Goal: Information Seeking & Learning: Find contact information

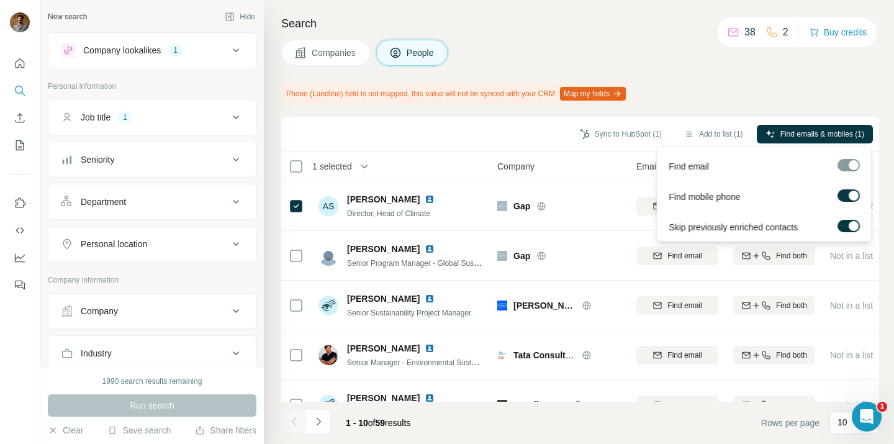
click at [850, 191] on div at bounding box center [854, 196] width 10 height 10
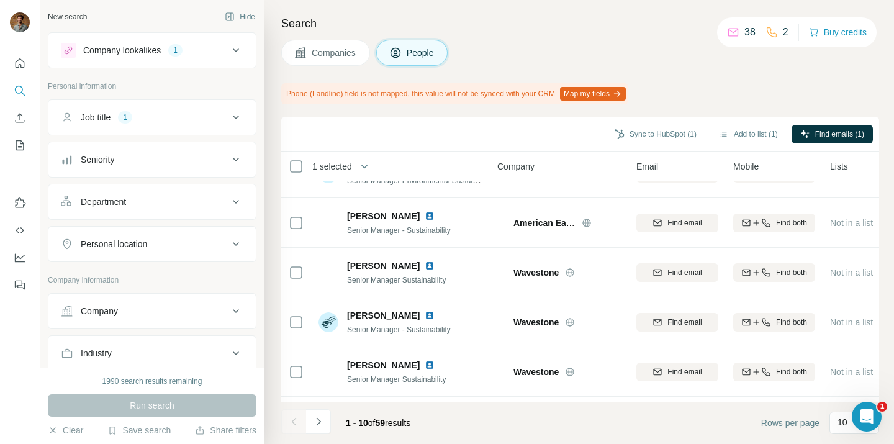
scroll to position [233, 0]
click at [240, 120] on icon at bounding box center [235, 117] width 15 height 15
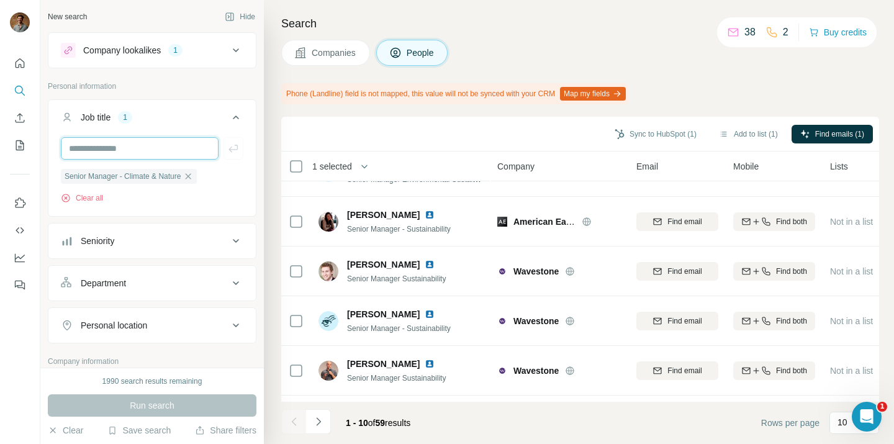
click at [183, 142] on input "text" at bounding box center [140, 148] width 158 height 22
type input "**********"
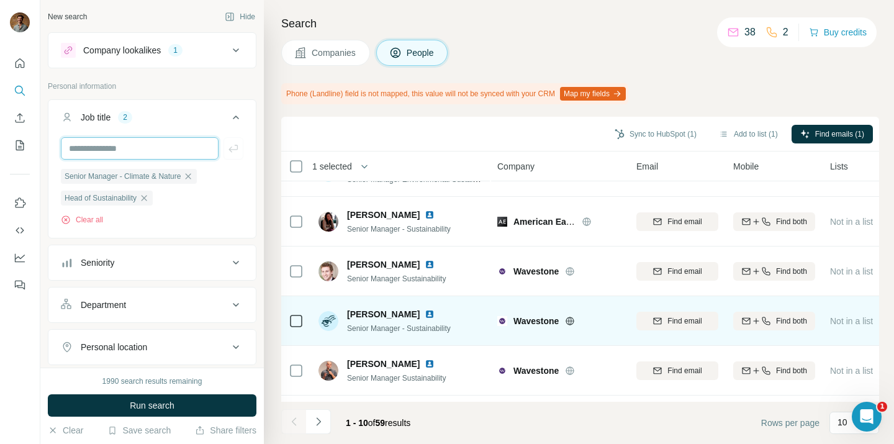
scroll to position [276, 0]
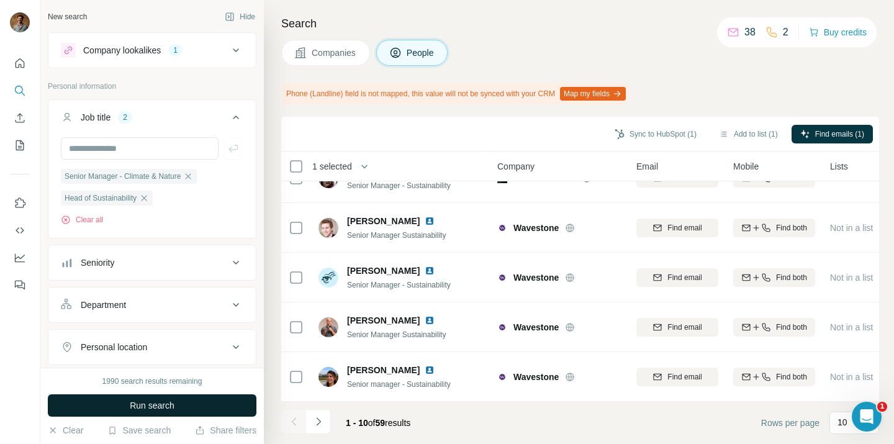
click at [148, 410] on span "Run search" at bounding box center [152, 405] width 45 height 12
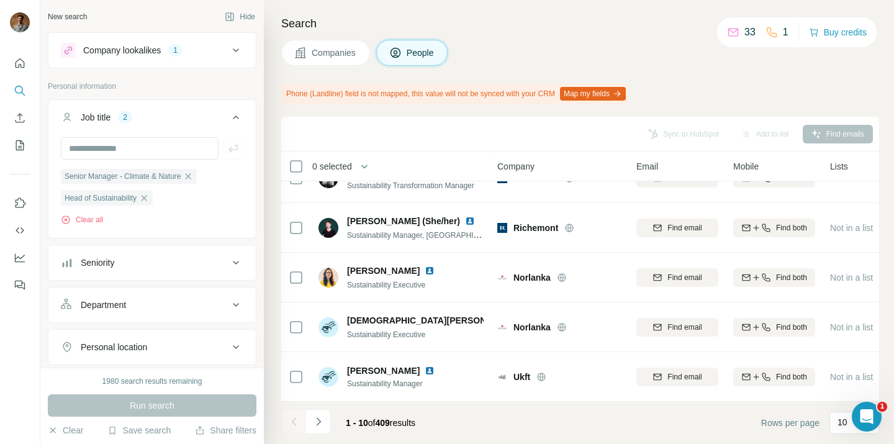
click at [238, 57] on icon at bounding box center [235, 50] width 15 height 15
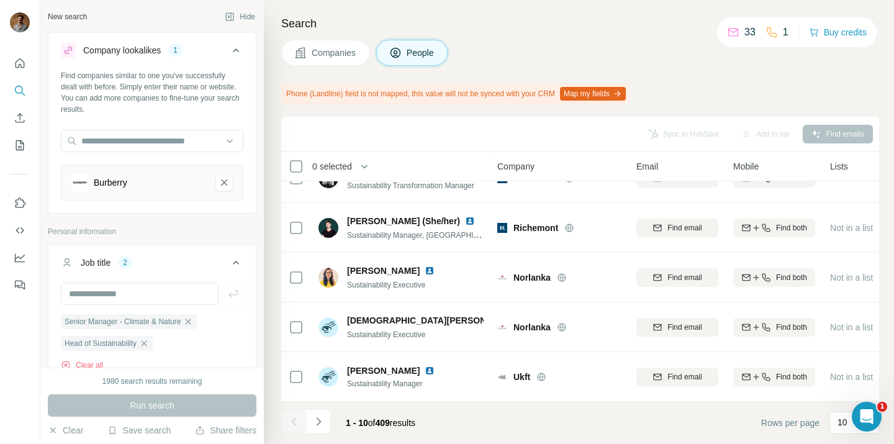
click at [238, 58] on button "Company lookalikes 1" at bounding box center [151, 52] width 207 height 35
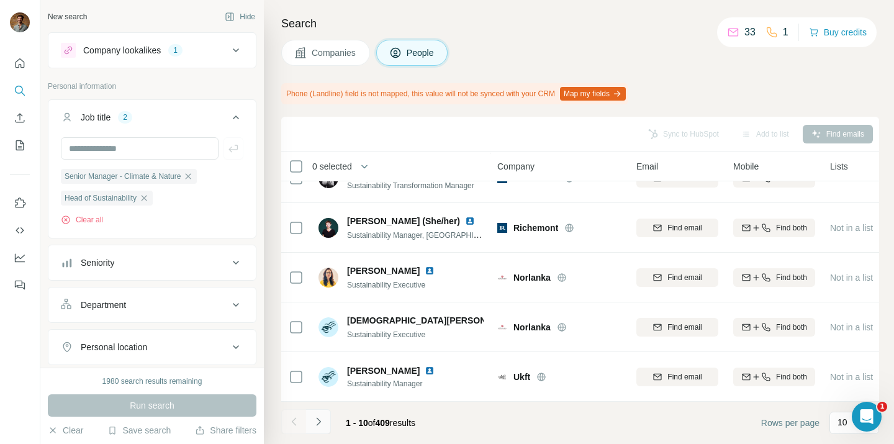
click at [319, 423] on icon "Navigate to next page" at bounding box center [318, 421] width 4 height 8
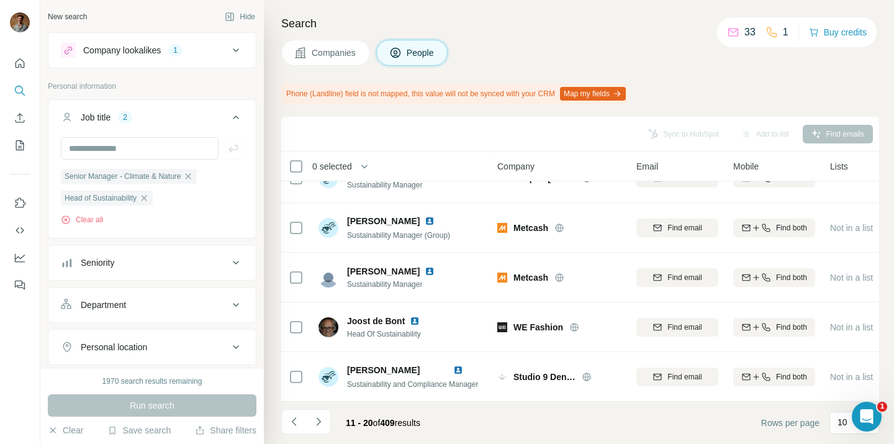
click at [613, 61] on div "Companies People" at bounding box center [580, 53] width 598 height 26
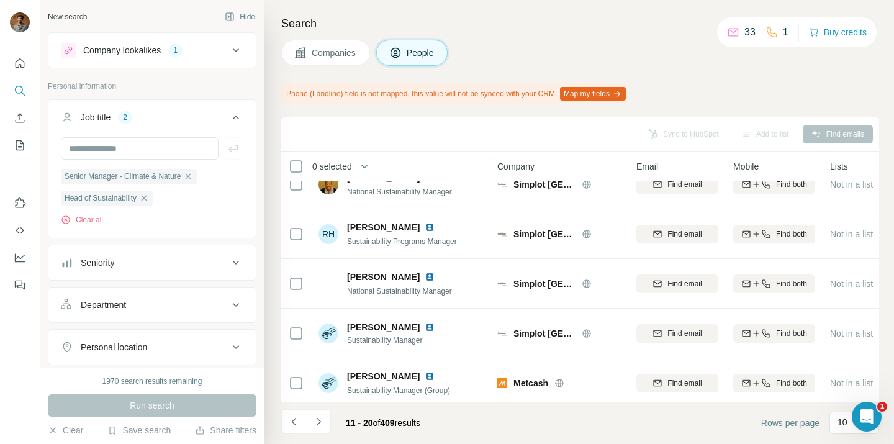
scroll to position [0, 0]
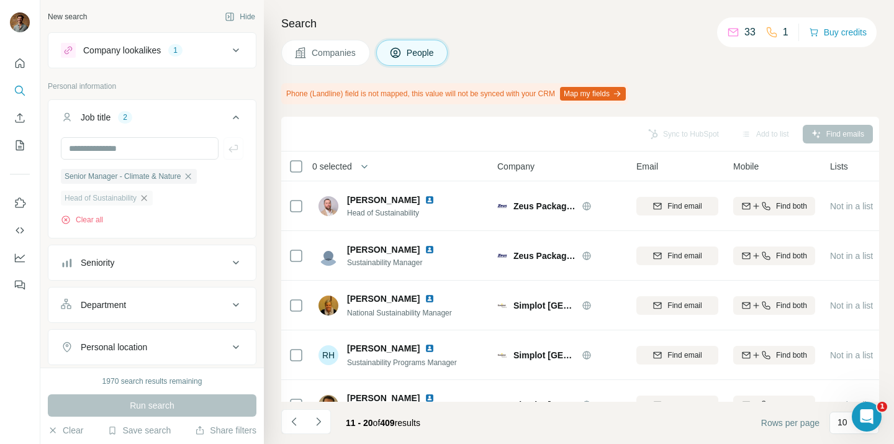
click at [147, 201] on icon "button" at bounding box center [145, 198] width 6 height 6
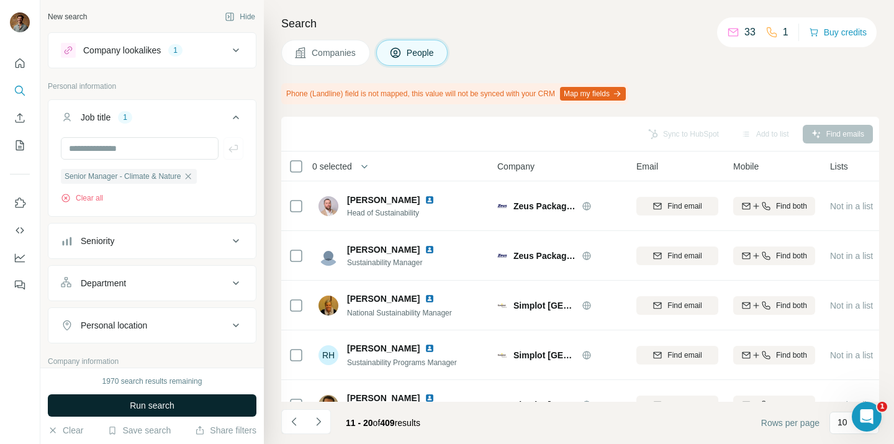
click at [166, 404] on span "Run search" at bounding box center [152, 405] width 45 height 12
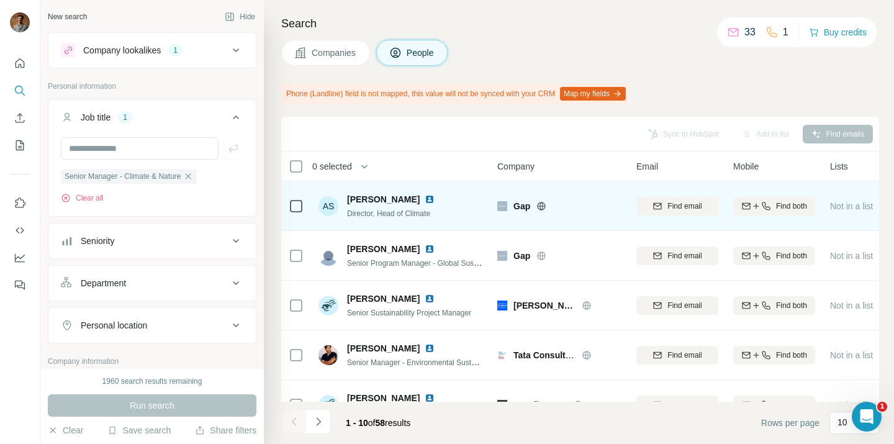
click at [425, 201] on img at bounding box center [430, 199] width 10 height 10
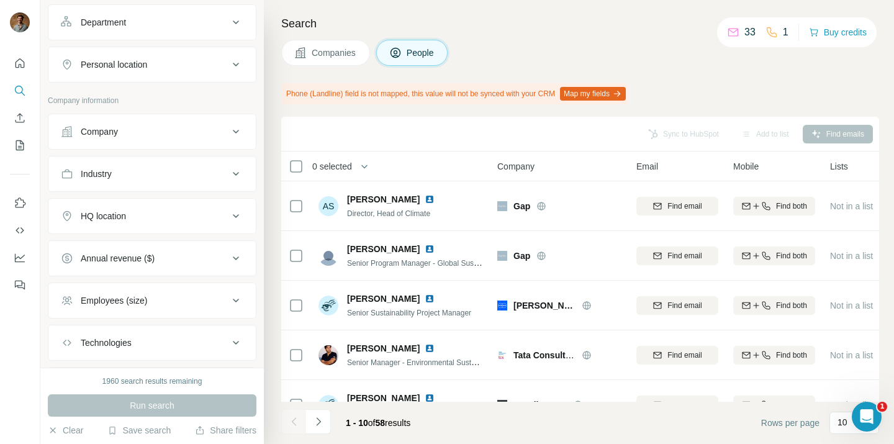
scroll to position [332, 0]
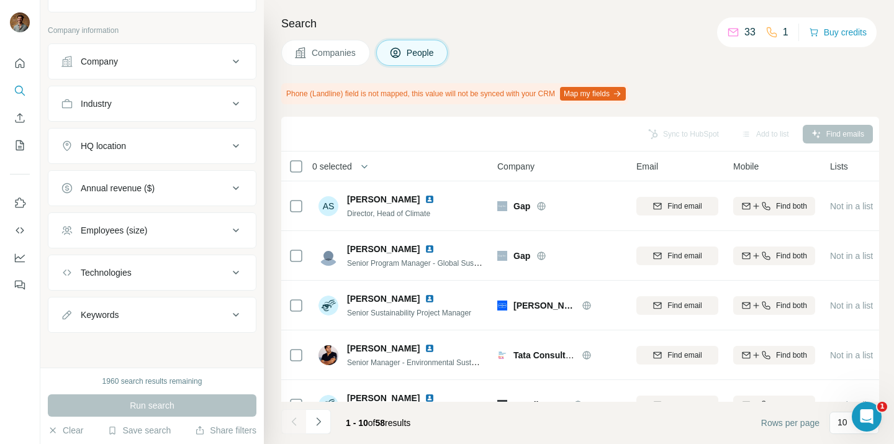
click at [177, 157] on button "HQ location" at bounding box center [151, 146] width 207 height 30
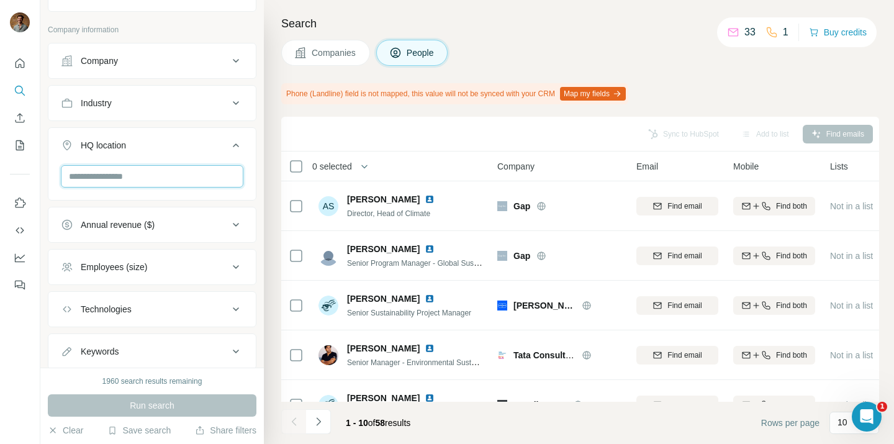
click at [179, 182] on input "text" at bounding box center [152, 176] width 183 height 22
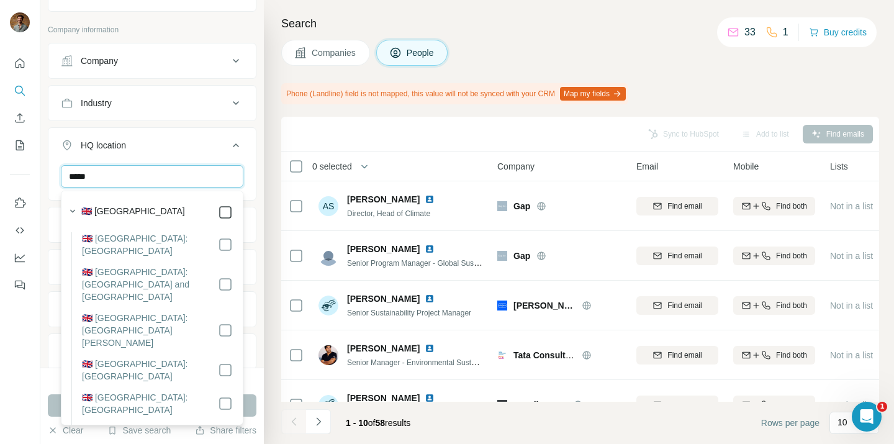
type input "*****"
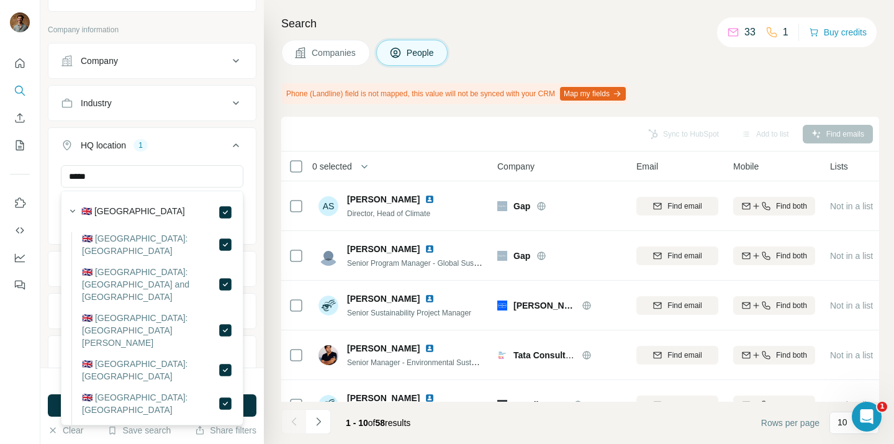
click at [233, 129] on div "HQ location 1 ***** United Kingdom Clear all" at bounding box center [152, 185] width 209 height 117
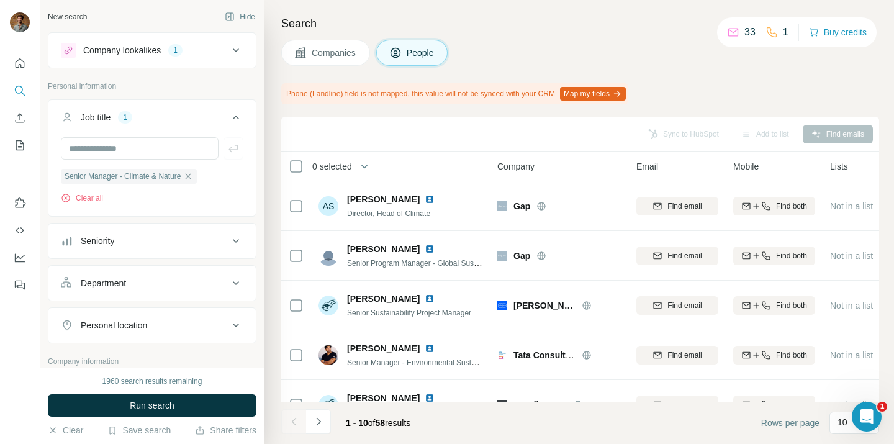
click at [230, 52] on icon at bounding box center [235, 50] width 15 height 15
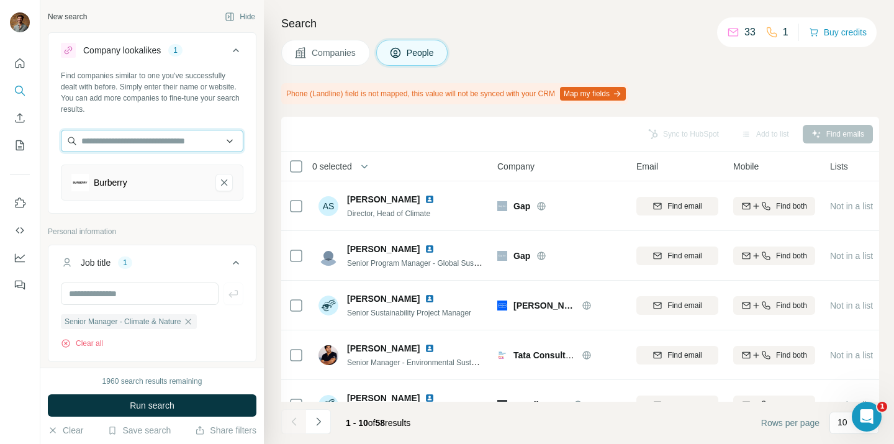
click at [145, 147] on input "text" at bounding box center [152, 141] width 183 height 22
click at [193, 322] on icon "button" at bounding box center [188, 322] width 10 height 10
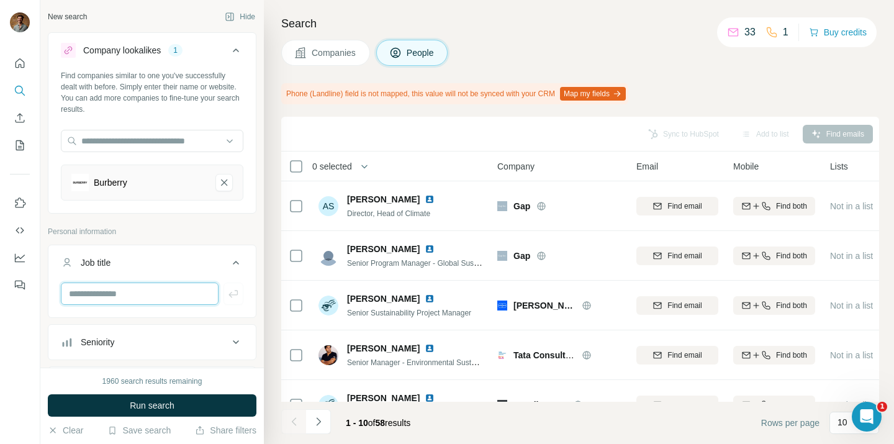
click at [162, 297] on input "text" at bounding box center [140, 293] width 158 height 22
type input "**********"
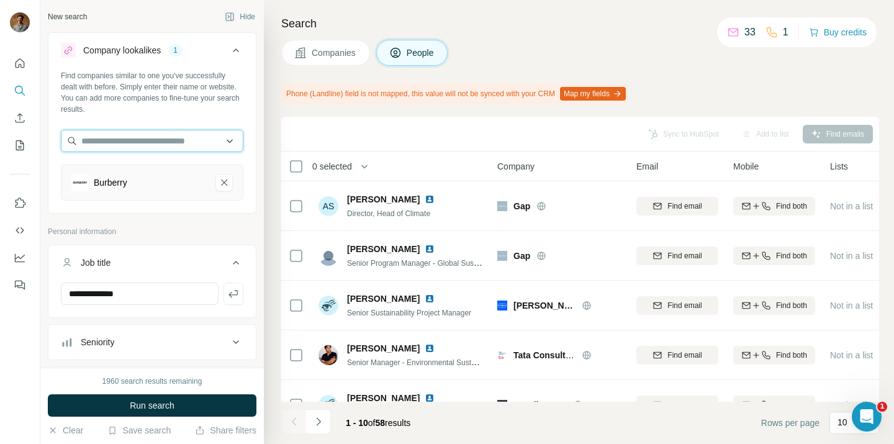
click at [174, 142] on input "text" at bounding box center [152, 141] width 183 height 22
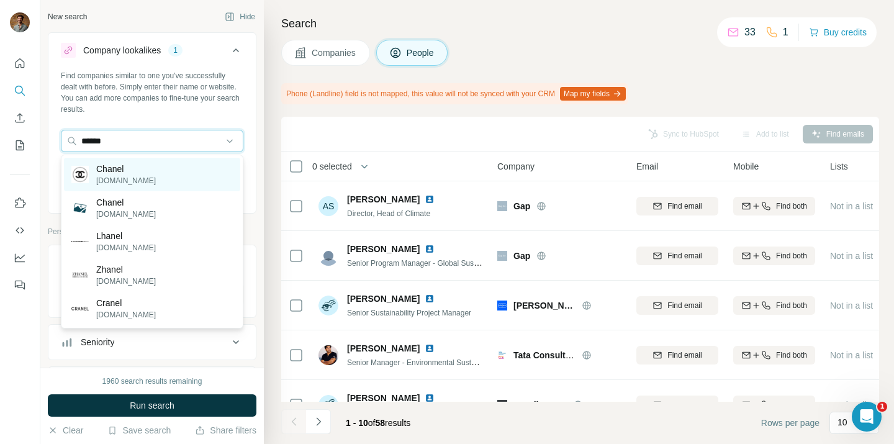
type input "******"
click at [158, 171] on div "Chanel chanel.com" at bounding box center [152, 175] width 176 height 34
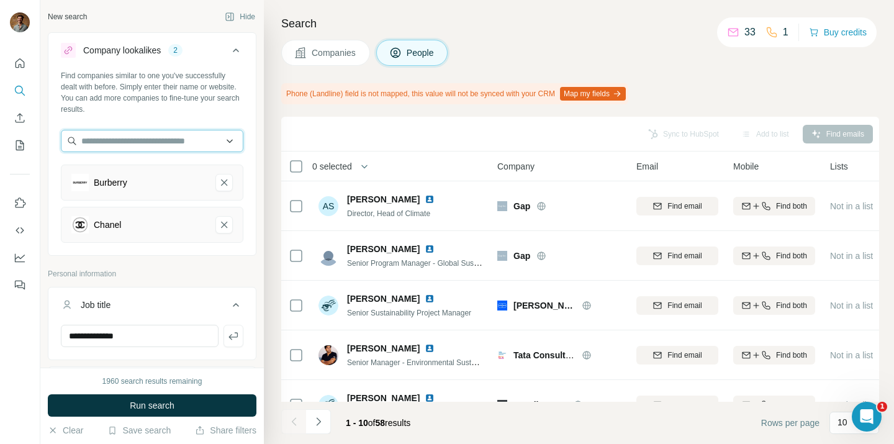
click at [165, 136] on input "text" at bounding box center [152, 141] width 183 height 22
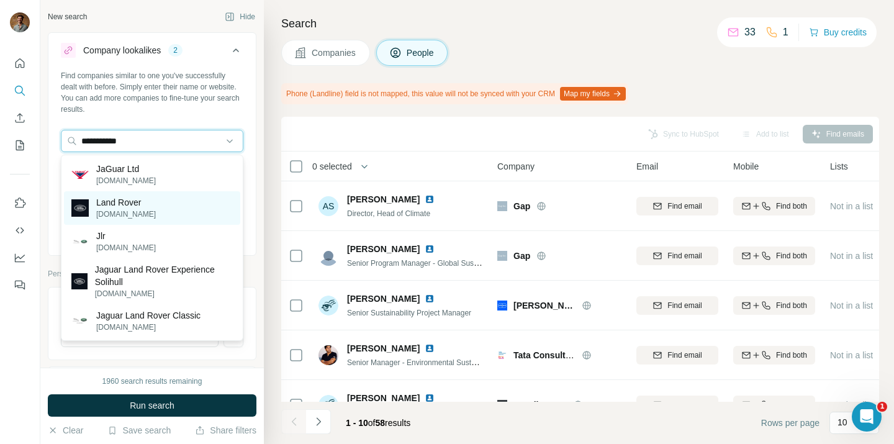
type input "**********"
click at [133, 212] on p "landrover.com" at bounding box center [126, 214] width 60 height 11
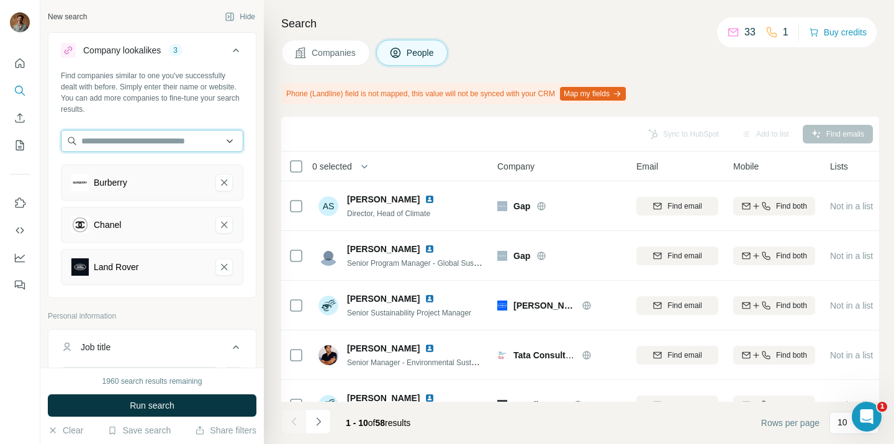
click at [145, 135] on input "text" at bounding box center [152, 141] width 183 height 22
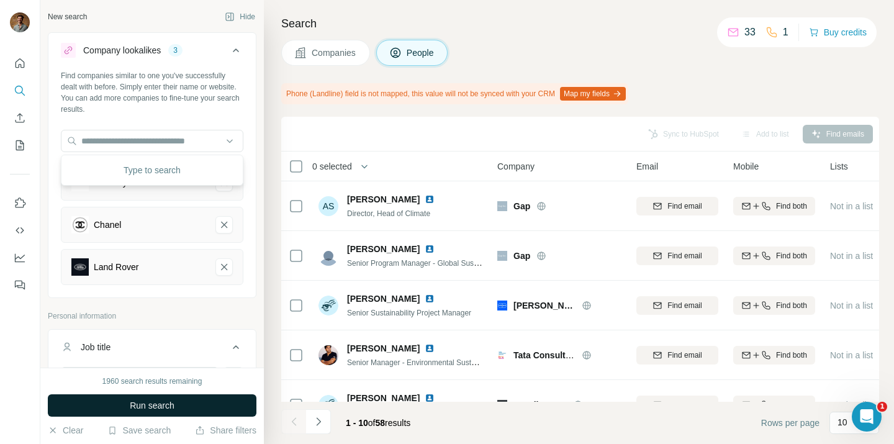
click at [145, 406] on span "Run search" at bounding box center [152, 405] width 45 height 12
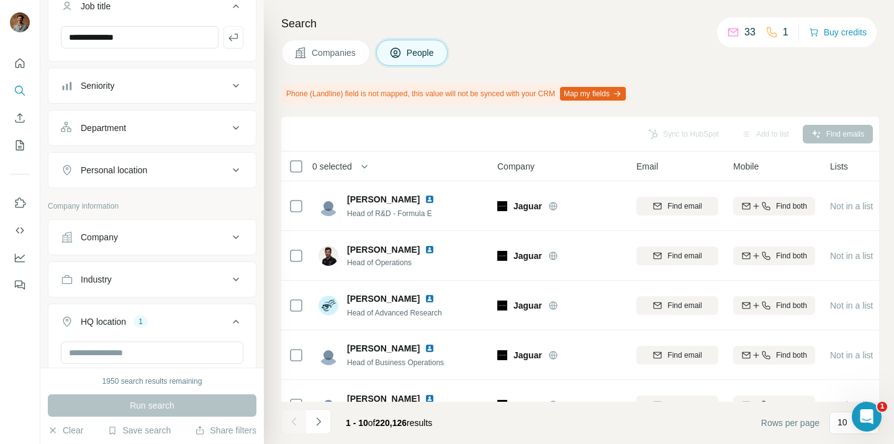
scroll to position [343, 0]
click at [227, 126] on div "Department" at bounding box center [145, 125] width 168 height 12
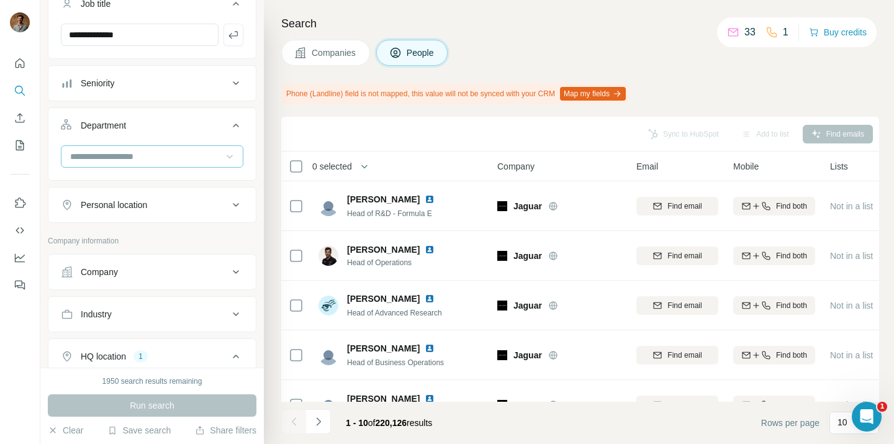
click at [233, 155] on icon at bounding box center [229, 156] width 12 height 12
type input "*"
click at [259, 108] on div "**********" at bounding box center [151, 184] width 223 height 368
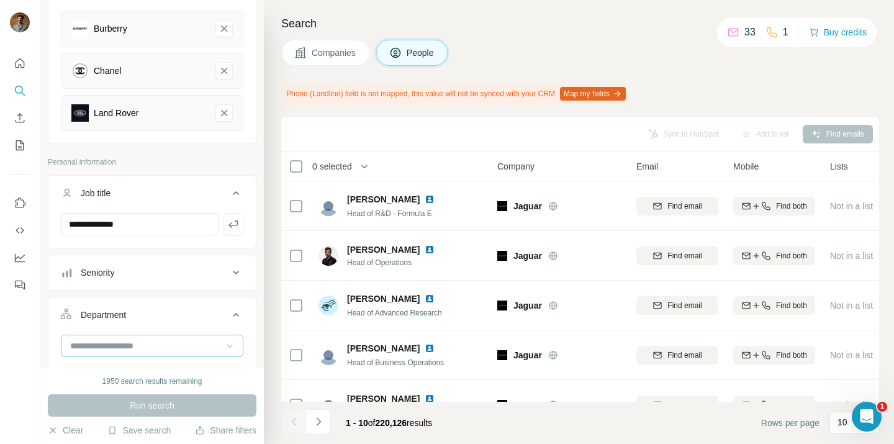
scroll to position [151, 0]
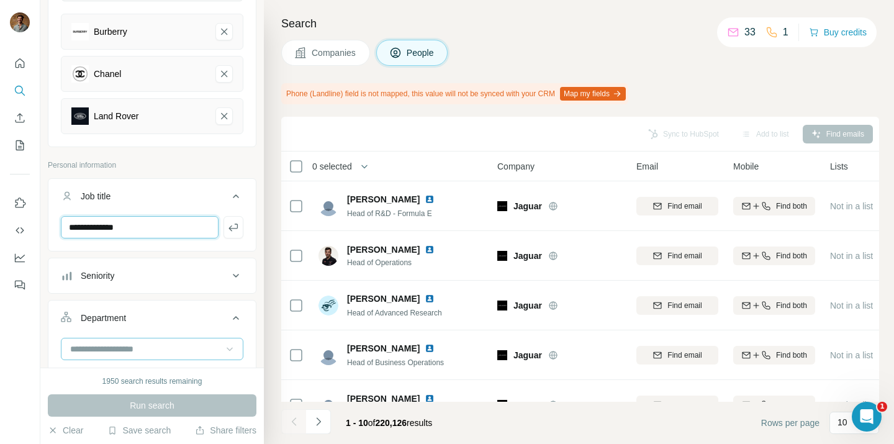
click at [188, 225] on input "**********" at bounding box center [140, 227] width 158 height 22
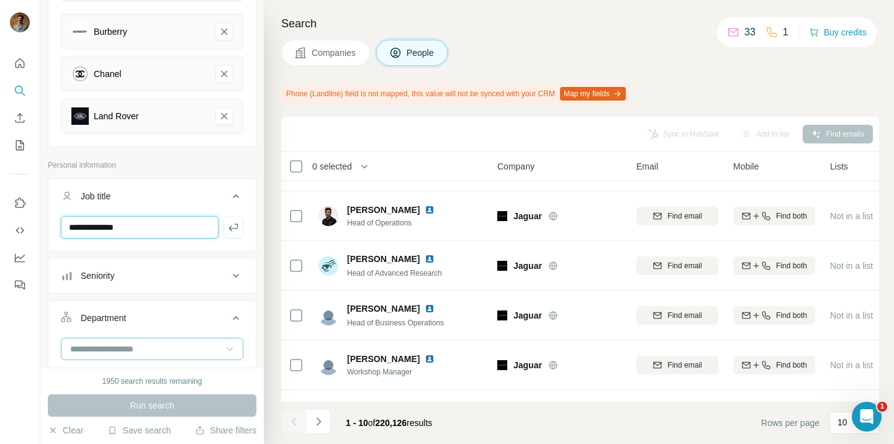
scroll to position [0, 0]
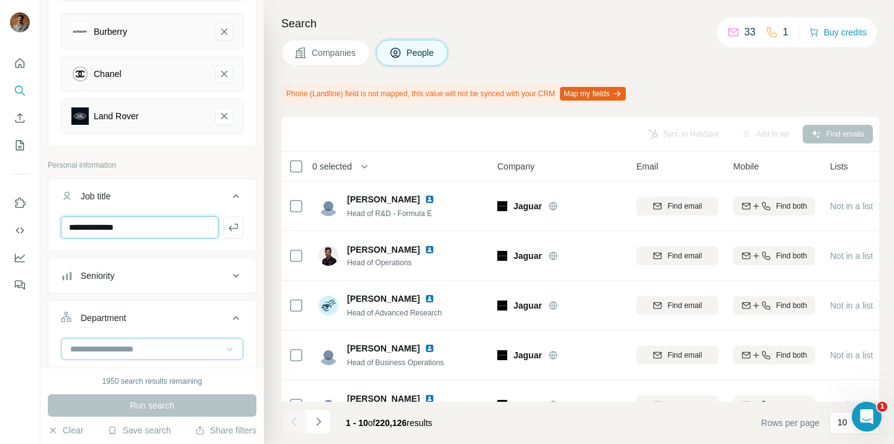
click at [70, 226] on input "**********" at bounding box center [140, 227] width 158 height 22
click at [183, 230] on input "**********" at bounding box center [140, 227] width 158 height 22
type input "**********"
click at [227, 233] on icon "button" at bounding box center [233, 227] width 12 height 12
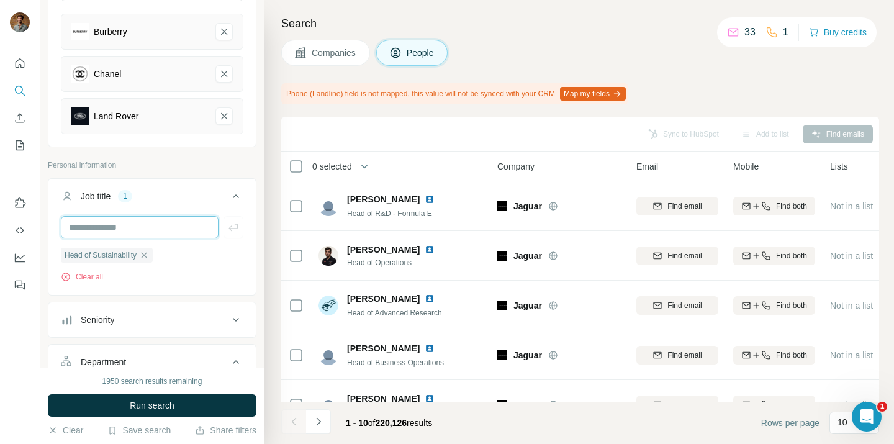
click at [177, 231] on input "text" at bounding box center [140, 227] width 158 height 22
type input "***"
click at [153, 224] on input "text" at bounding box center [140, 227] width 158 height 22
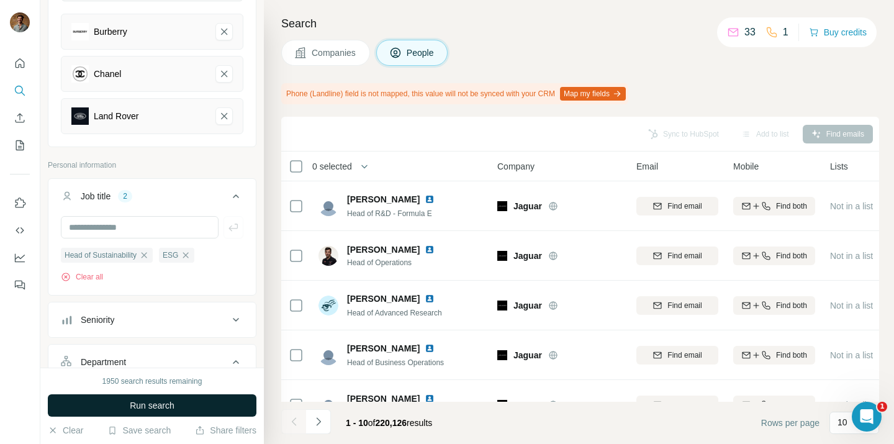
click at [116, 408] on button "Run search" at bounding box center [152, 405] width 209 height 22
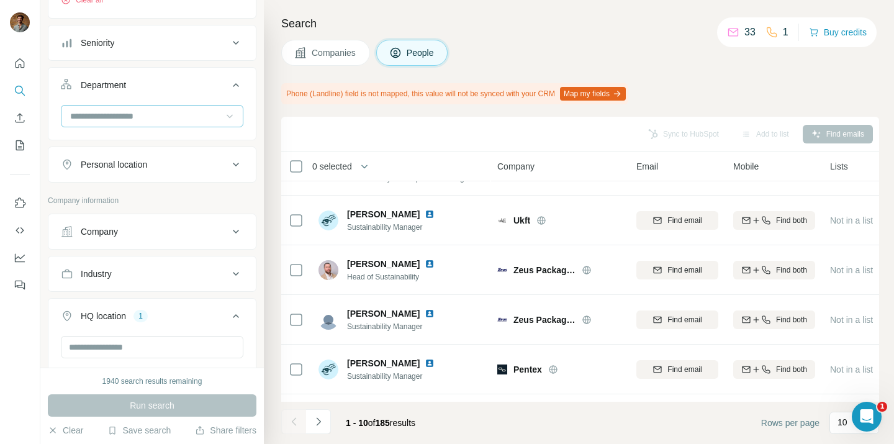
scroll to position [457, 0]
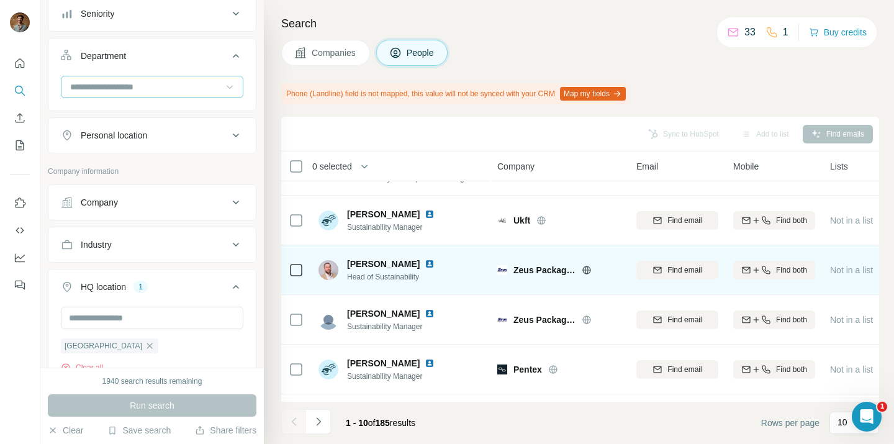
click at [425, 265] on img at bounding box center [430, 264] width 10 height 10
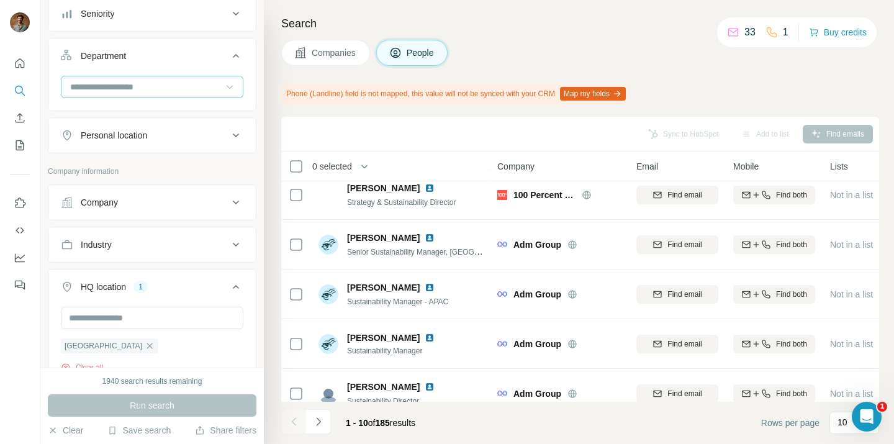
scroll to position [276, 0]
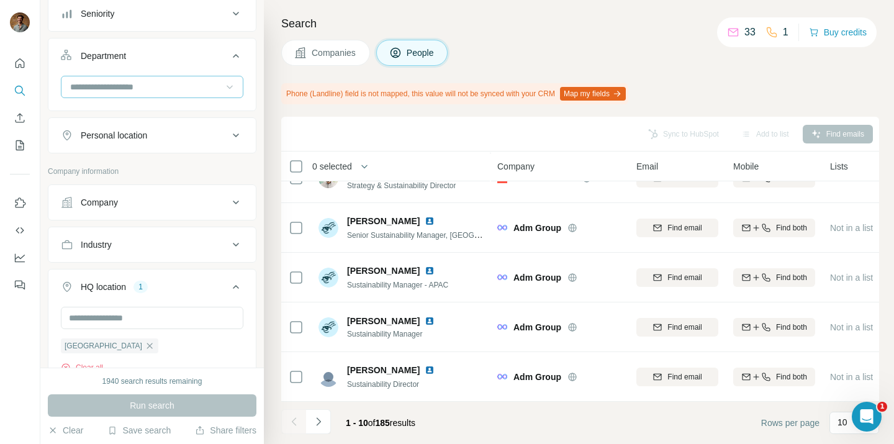
click at [227, 254] on button "Industry" at bounding box center [151, 245] width 207 height 30
click at [212, 273] on input at bounding box center [145, 276] width 153 height 14
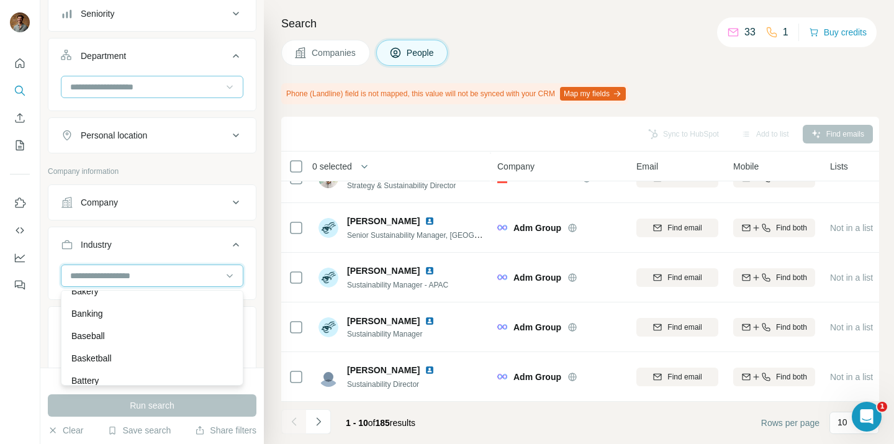
scroll to position [984, 0]
click at [269, 250] on div "Search Companies People Phone (Landline) field is not mapped, this value will n…" at bounding box center [579, 222] width 630 height 444
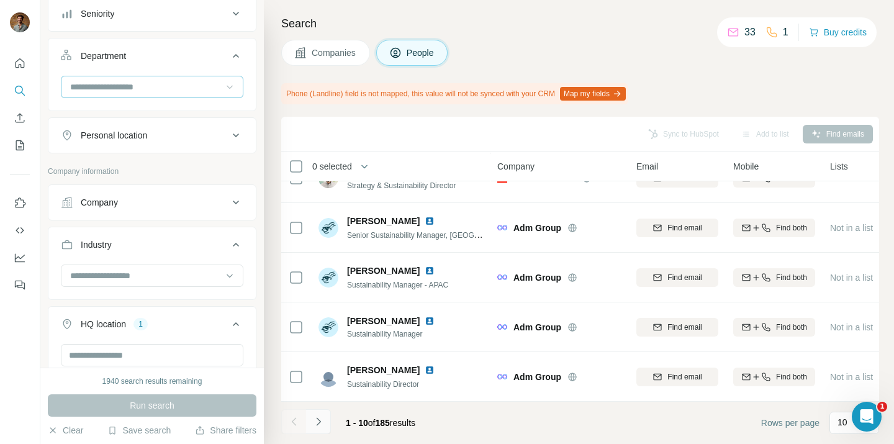
click at [323, 420] on icon "Navigate to next page" at bounding box center [318, 421] width 12 height 12
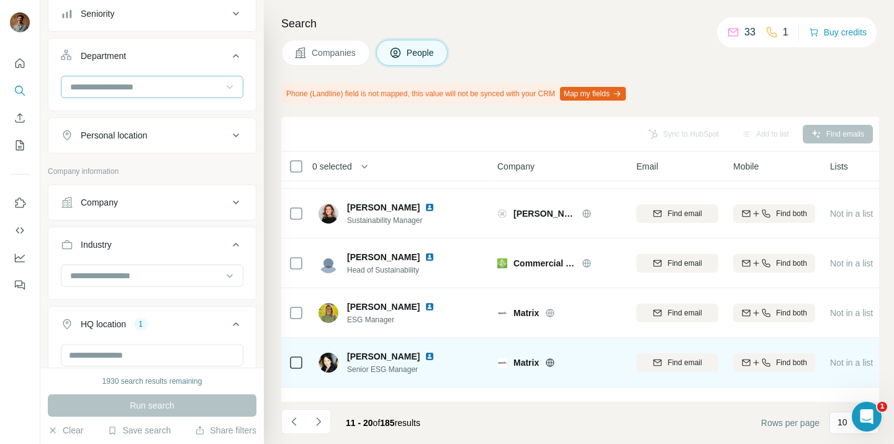
scroll to position [276, 0]
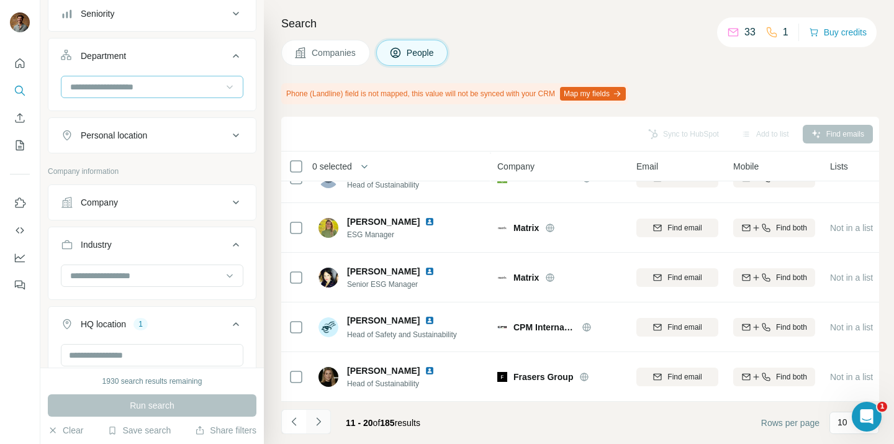
click at [328, 425] on button "Navigate to next page" at bounding box center [318, 421] width 25 height 25
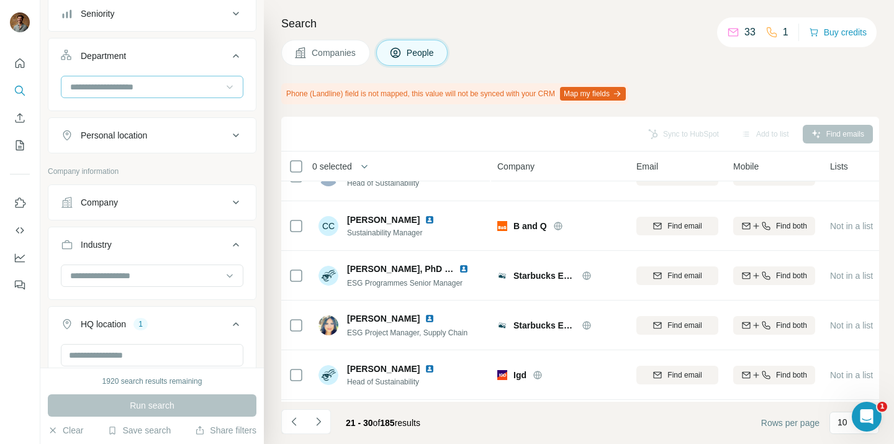
scroll to position [0, 0]
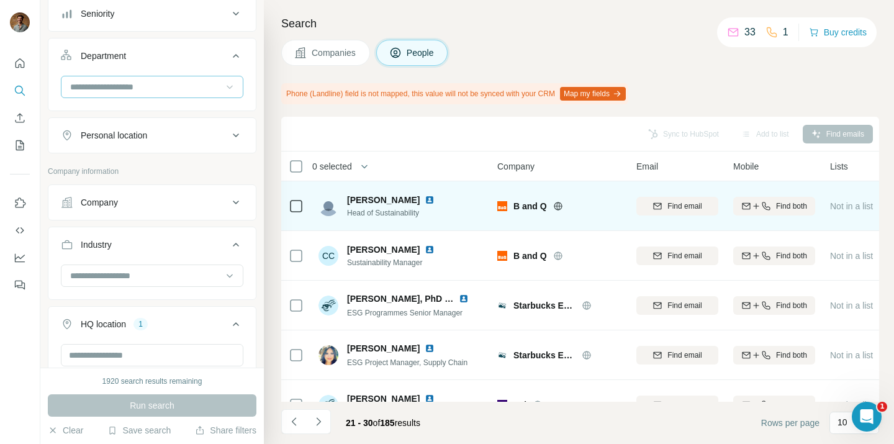
click at [425, 201] on img at bounding box center [430, 200] width 10 height 10
